Goal: Transaction & Acquisition: Purchase product/service

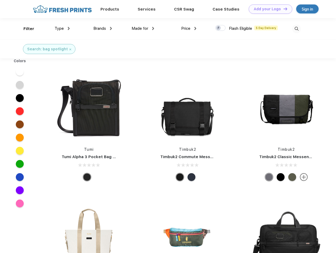
click at [269, 9] on link "Add your Logo Design Tool" at bounding box center [271, 8] width 44 height 9
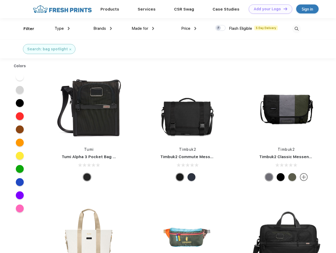
click at [0, 0] on div "Design Tool" at bounding box center [0, 0] width 0 height 0
click at [283, 9] on link "Add your Logo Design Tool" at bounding box center [271, 8] width 44 height 9
click at [25, 29] on div "Filter" at bounding box center [28, 29] width 11 height 6
click at [62, 29] on span "Type" at bounding box center [59, 28] width 9 height 5
click at [103, 29] on span "Brands" at bounding box center [99, 28] width 13 height 5
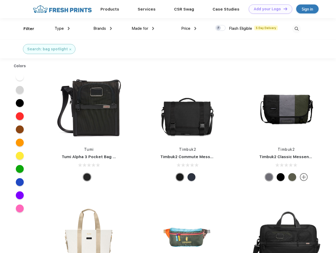
click at [143, 29] on span "Made for" at bounding box center [140, 28] width 17 height 5
click at [189, 29] on span "Price" at bounding box center [185, 28] width 9 height 5
click at [221, 28] on div at bounding box center [220, 28] width 10 height 6
click at [219, 28] on input "checkbox" at bounding box center [216, 26] width 3 height 3
click at [297, 29] on img at bounding box center [296, 29] width 9 height 9
